Goal: Subscribe to service/newsletter

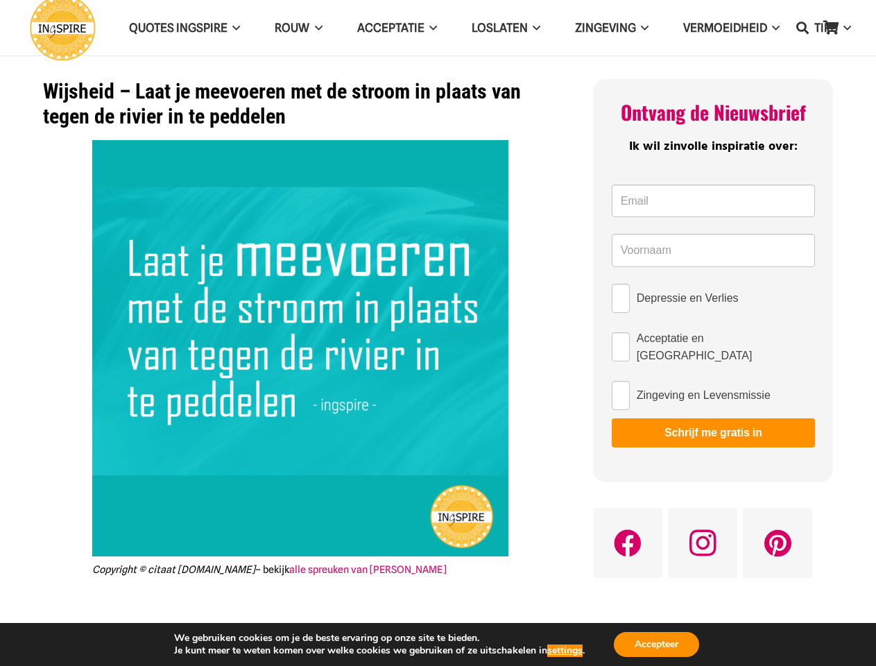
click at [438, 333] on img at bounding box center [300, 348] width 416 height 416
click at [803, 28] on icon "Zoeken" at bounding box center [802, 27] width 12 height 35
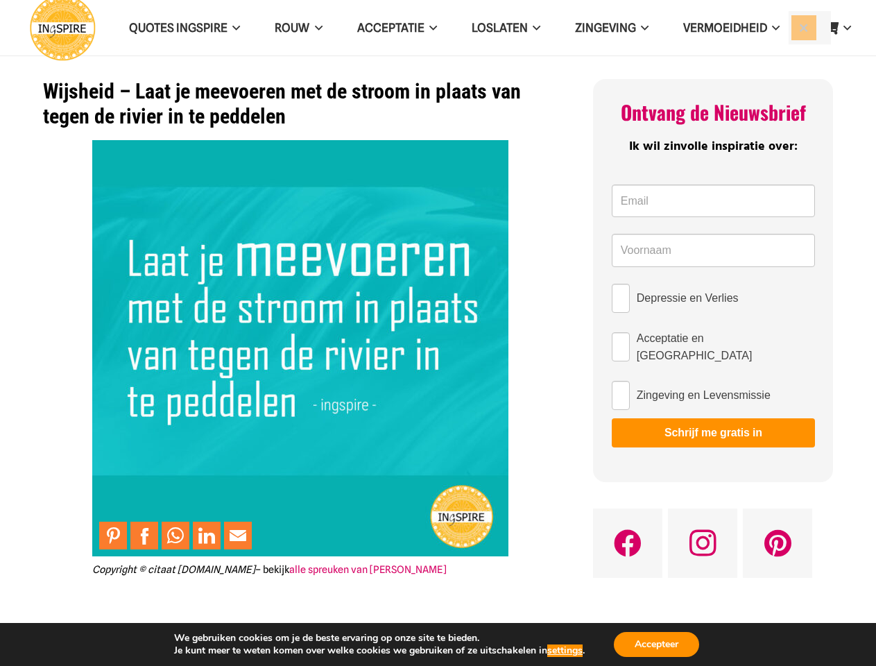
click at [621, 298] on input "Depressie en Verlies" at bounding box center [621, 298] width 18 height 29
checkbox input "true"
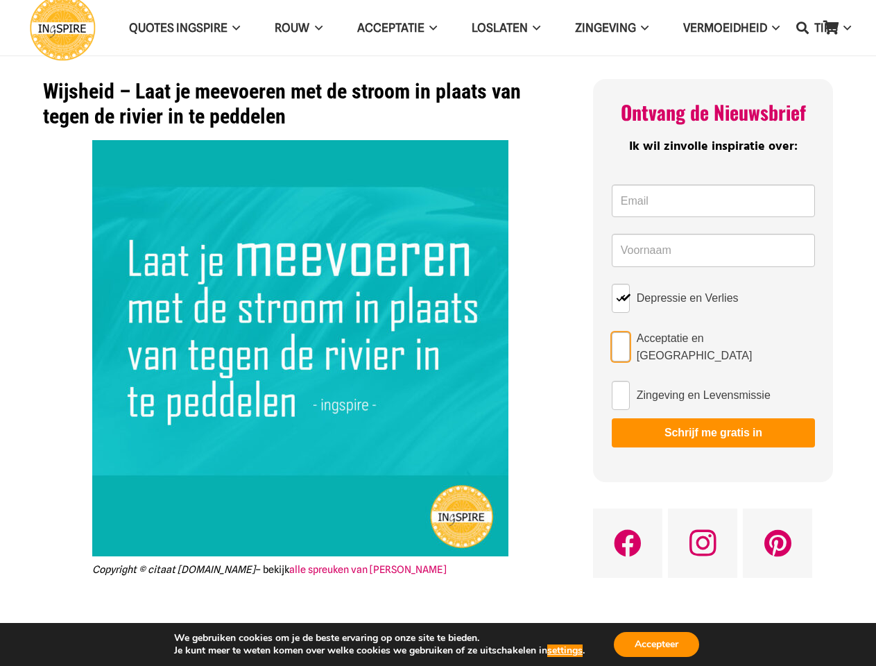
click at [621, 344] on input "Acceptatie en [GEOGRAPHIC_DATA]" at bounding box center [621, 346] width 18 height 29
checkbox input "true"
click at [621, 390] on input "Zingeving en Levensmissie" at bounding box center [621, 395] width 18 height 29
checkbox input "true"
click at [713, 427] on button "Schrijf me gratis in" at bounding box center [713, 432] width 203 height 29
